Goal: Navigation & Orientation: Find specific page/section

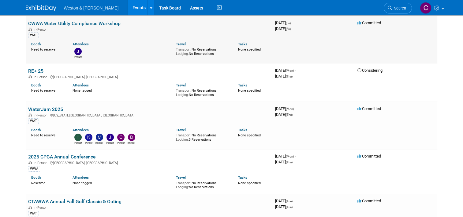
scroll to position [61, 0]
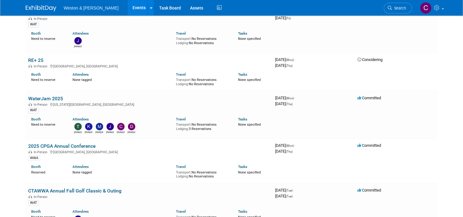
click at [48, 95] on link "WaterJam 2025" at bounding box center [45, 98] width 35 height 6
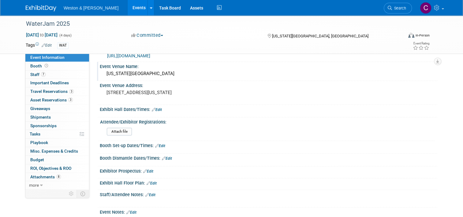
scroll to position [31, 0]
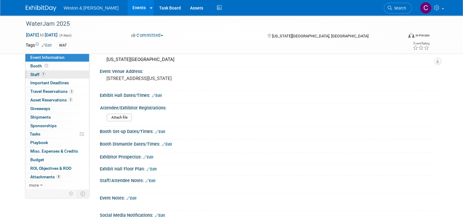
click at [60, 73] on link "7 Staff 7" at bounding box center [57, 74] width 64 height 8
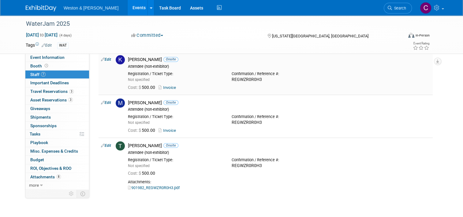
scroll to position [245, 0]
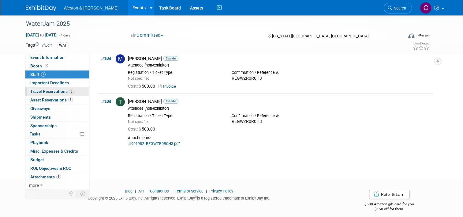
click at [49, 90] on span "Travel Reservations 3" at bounding box center [51, 91] width 43 height 5
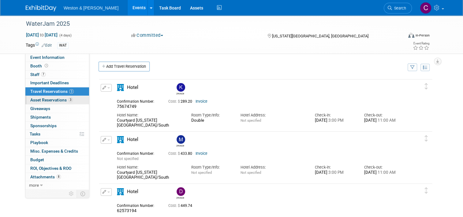
click at [46, 100] on span "Asset Reservations 3" at bounding box center [51, 99] width 43 height 5
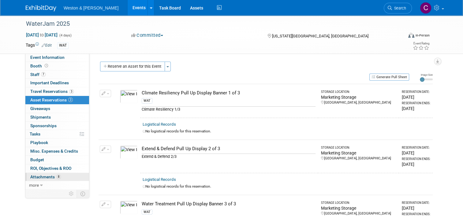
click at [30, 176] on span "Attachments 8" at bounding box center [45, 176] width 31 height 5
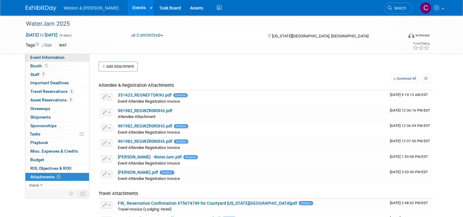
click at [39, 59] on span "Event Information" at bounding box center [47, 57] width 34 height 5
